Goal: Communication & Community: Answer question/provide support

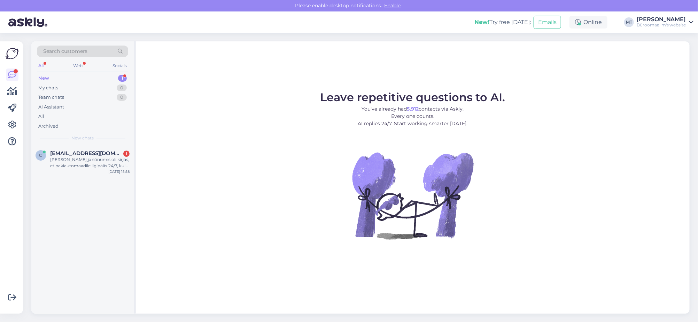
click at [42, 78] on div "New" at bounding box center [43, 78] width 11 height 7
click at [69, 163] on div "[PERSON_NAME] ja sõnumis oli kirjas, et pakiautomaadile ligipääs 24/7, kuid uks…" at bounding box center [89, 163] width 79 height 13
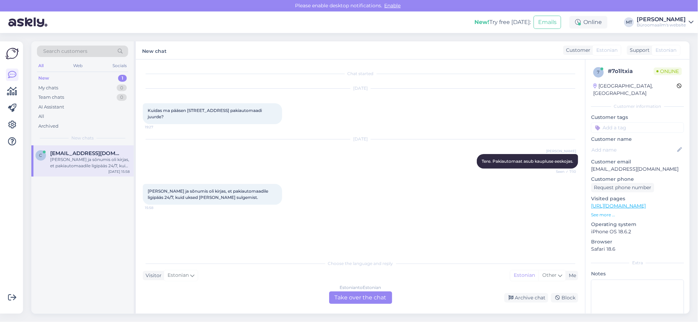
click at [361, 297] on div "Estonian to Estonian Take over the chat" at bounding box center [360, 298] width 63 height 13
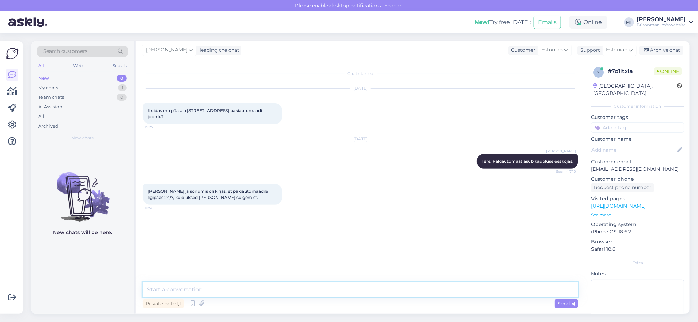
click at [166, 286] on textarea at bounding box center [360, 290] width 435 height 15
drag, startPoint x: 228, startPoint y: 294, endPoint x: 161, endPoint y: 288, distance: 67.1
click at [161, 288] on textarea "Tere. [GEOGRAPHIC_DATA] juures on" at bounding box center [360, 290] width 435 height 15
click at [260, 290] on textarea "Tere. Sissepääsemiseks on eraldi uks ja sel on klahvistik, saate sisse sama koo…" at bounding box center [360, 290] width 435 height 15
type textarea "Tere. Sissepääsemiseks on eraldi uks [PERSON_NAME] on klahvistik, saate sisse s…"
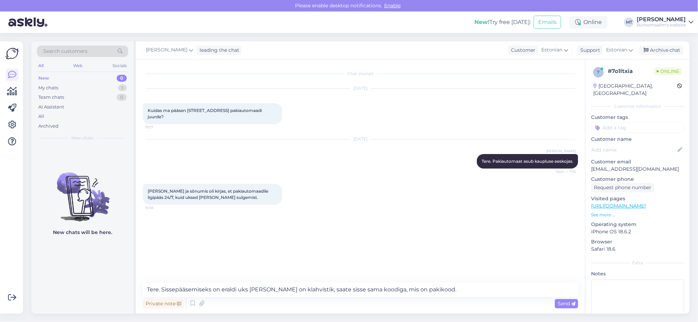
click at [564, 304] on span "Send" at bounding box center [566, 304] width 18 height 6
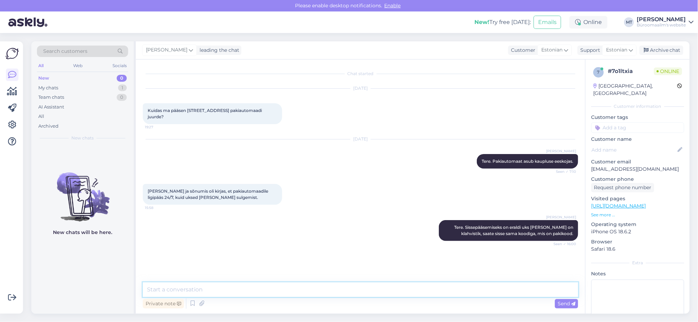
click at [173, 291] on textarea at bounding box center [360, 290] width 435 height 15
type textarea "Vasakup pool väiksem uks."
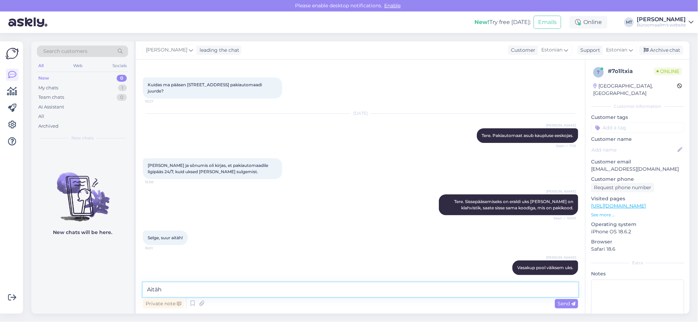
type textarea "Aitäh."
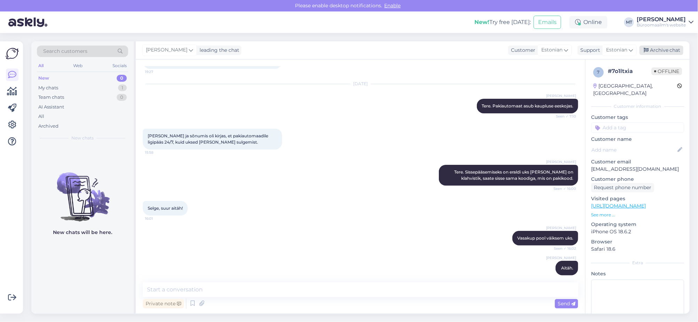
click at [667, 50] on div "Archive chat" at bounding box center [661, 50] width 44 height 9
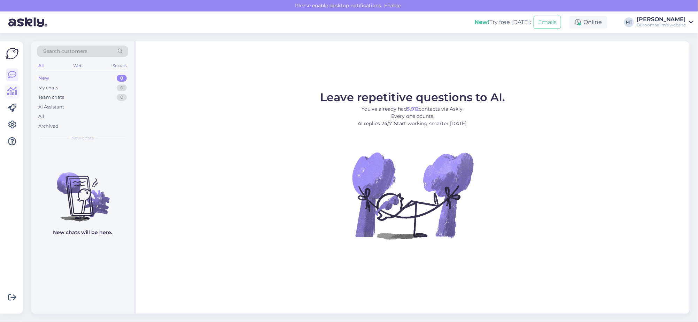
click at [15, 89] on icon at bounding box center [12, 91] width 10 height 8
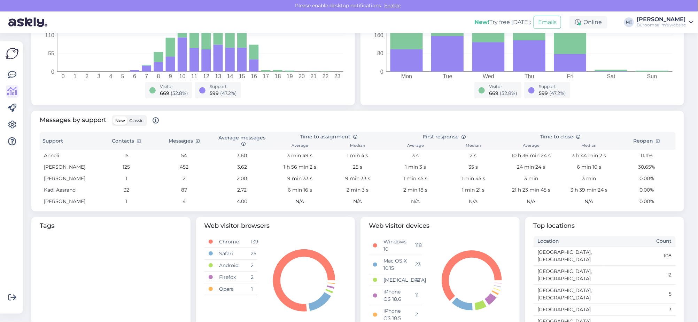
scroll to position [218, 0]
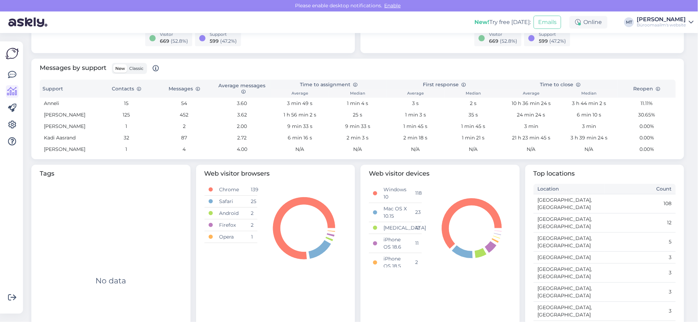
click at [135, 71] on span "Classic" at bounding box center [136, 68] width 14 height 5
click at [127, 64] on input "Classic" at bounding box center [127, 64] width 0 height 0
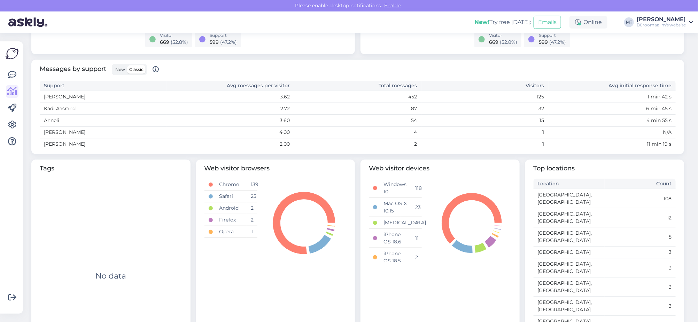
scroll to position [0, 0]
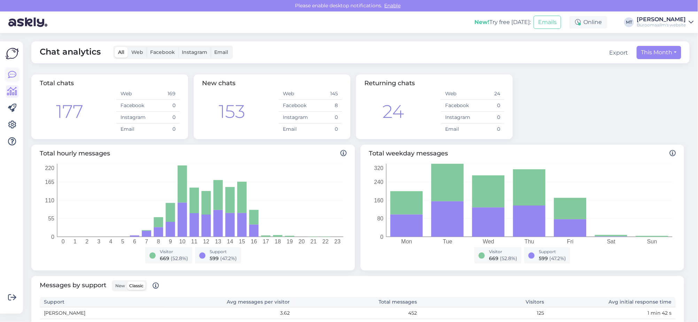
click at [11, 72] on icon at bounding box center [12, 75] width 8 height 8
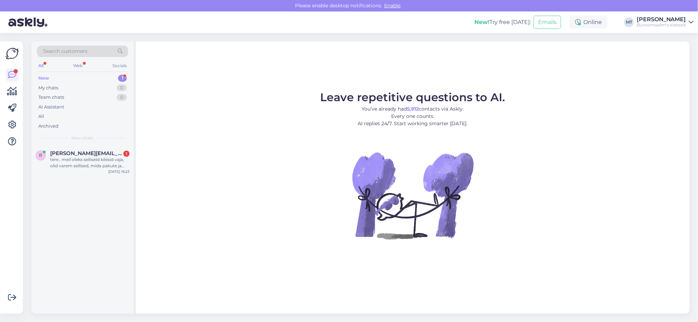
click at [40, 76] on div "New" at bounding box center [43, 78] width 11 height 7
click at [69, 164] on div "tere.. meil oleks selliseid kilesid vaja, olid varem sellised, mida pakute ja m…" at bounding box center [89, 163] width 79 height 13
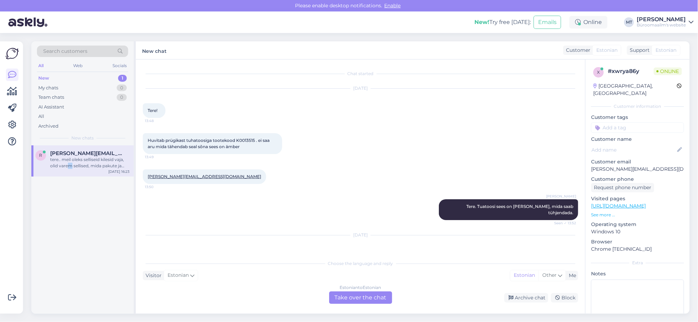
scroll to position [614, 0]
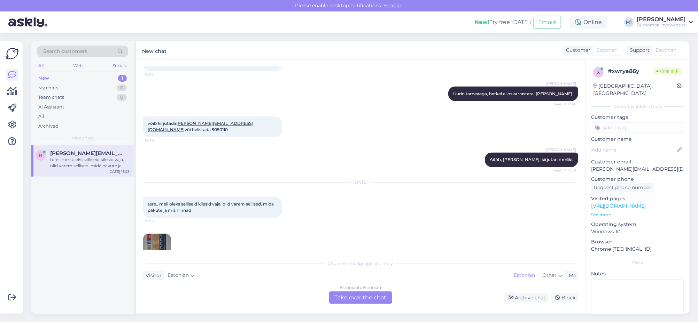
click at [362, 302] on div "Estonian to Estonian Take over the chat" at bounding box center [360, 298] width 63 height 13
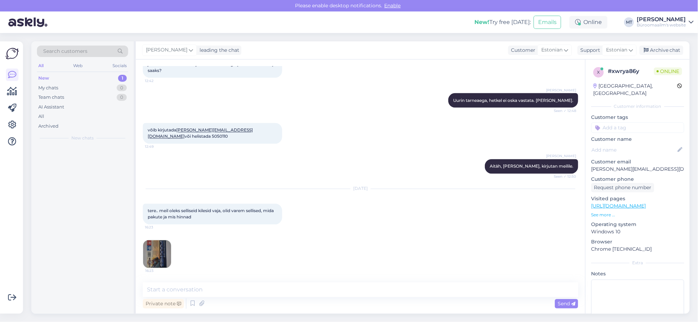
scroll to position [587, 0]
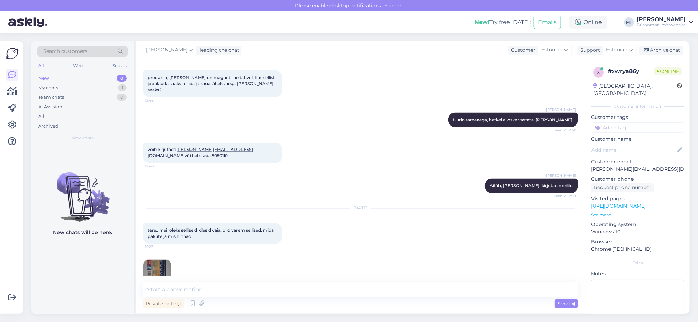
click at [158, 260] on img at bounding box center [157, 274] width 28 height 28
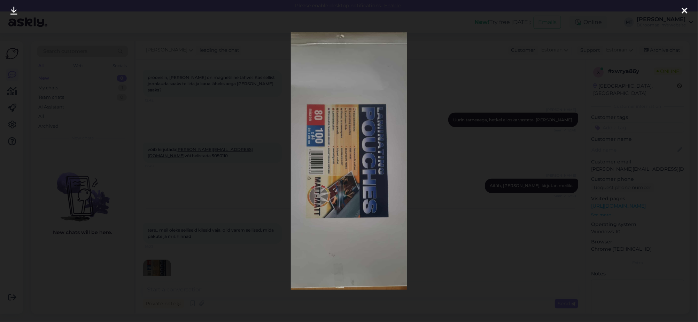
click at [685, 7] on icon at bounding box center [685, 11] width 6 height 9
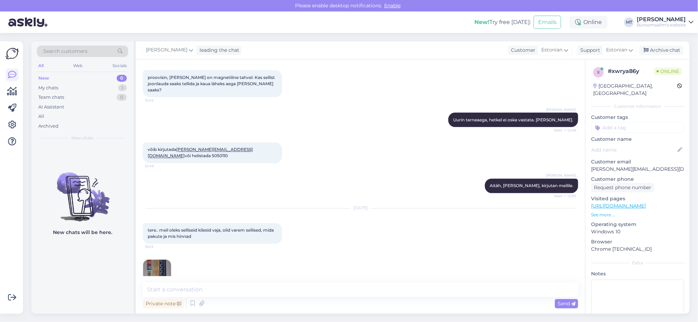
click at [200, 284] on div "Chat started May 30 2023 Tere! 13:48 Huvitab prügikast tuhatoosiga tootekood K0…" at bounding box center [360, 187] width 449 height 255
click at [197, 288] on textarea at bounding box center [360, 290] width 435 height 15
type textarea "t"
paste textarea "https://www.byroomaailm.ee/lamineerimiskile-a4-75mic-matt-pakk-100-lehte-pakis-…"
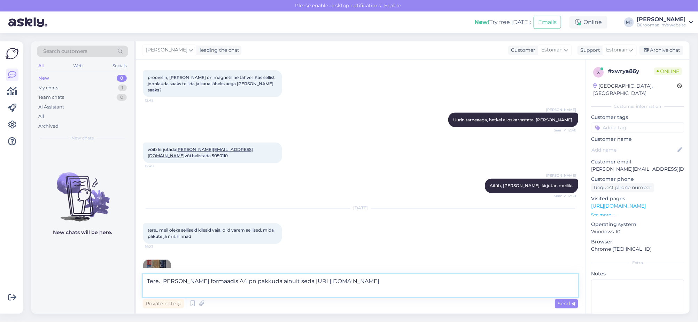
scroll to position [596, 0]
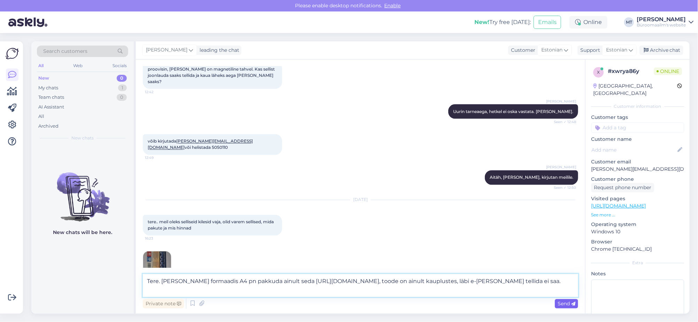
type textarea "Tere. Matti kilet formaadis A4 pn pakkuda ainult seda https://www.byroomaailm.e…"
click at [566, 304] on span "Send" at bounding box center [566, 304] width 18 height 6
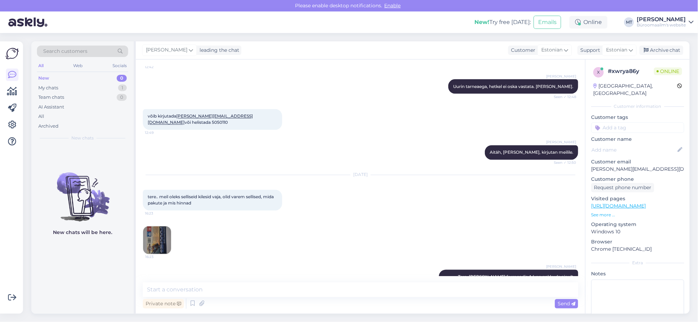
scroll to position [636, 0]
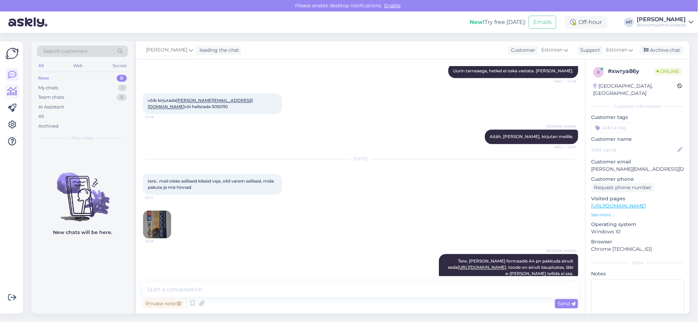
click at [11, 92] on icon at bounding box center [12, 91] width 10 height 8
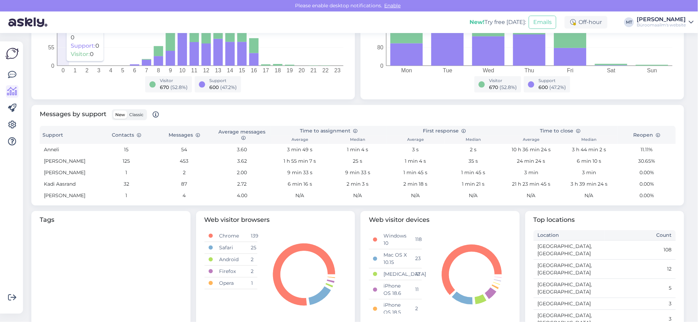
scroll to position [174, 0]
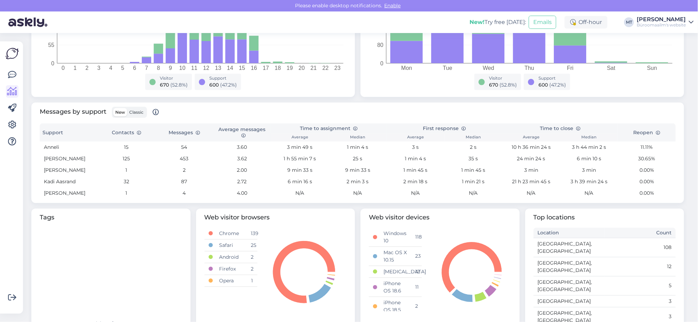
click at [132, 112] on span "Classic" at bounding box center [136, 112] width 14 height 5
click at [127, 108] on input "Classic" at bounding box center [127, 108] width 0 height 0
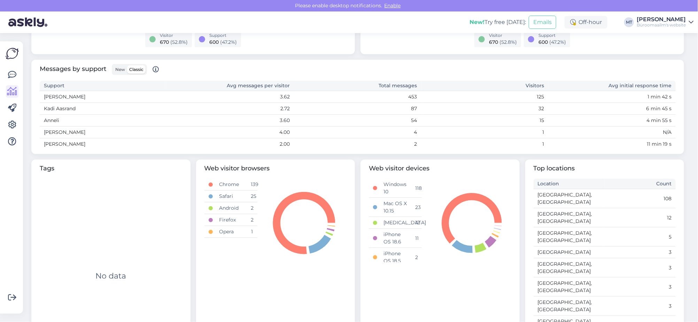
scroll to position [43, 0]
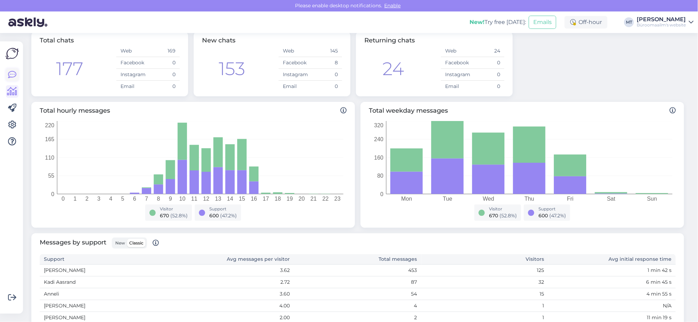
click at [13, 75] on icon at bounding box center [12, 75] width 8 height 8
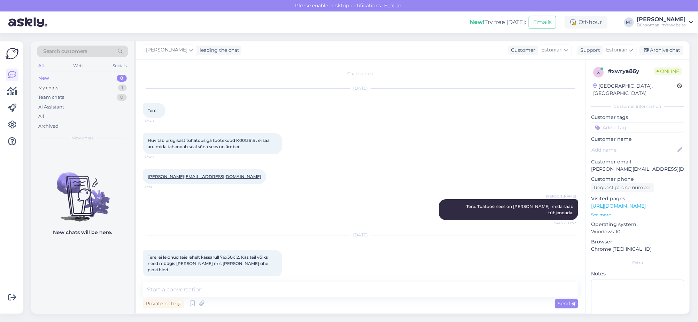
scroll to position [636, 0]
